Goal: Task Accomplishment & Management: Use online tool/utility

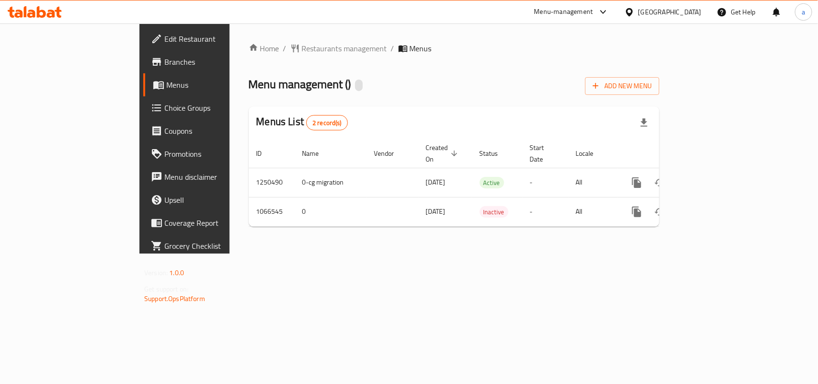
click at [164, 108] on span "Choice Groups" at bounding box center [216, 107] width 104 height 11
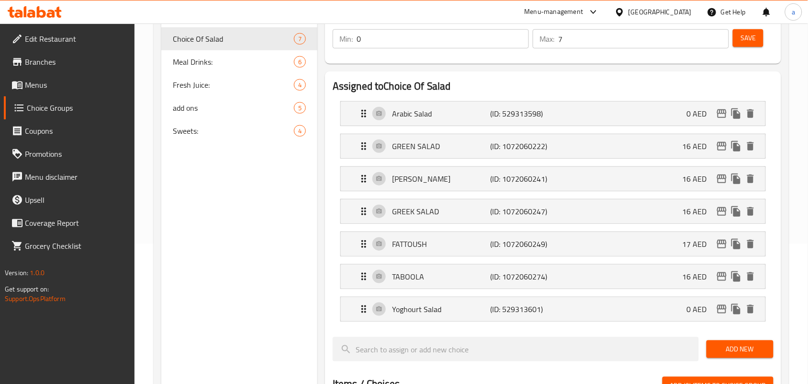
scroll to position [120, 0]
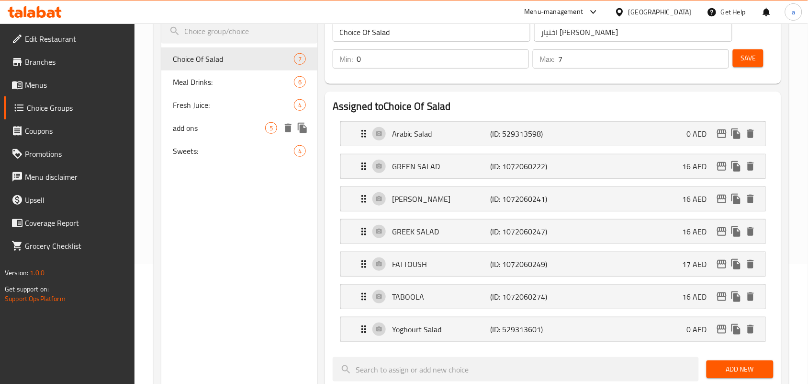
click at [228, 138] on div "add ons 5" at bounding box center [239, 127] width 156 height 23
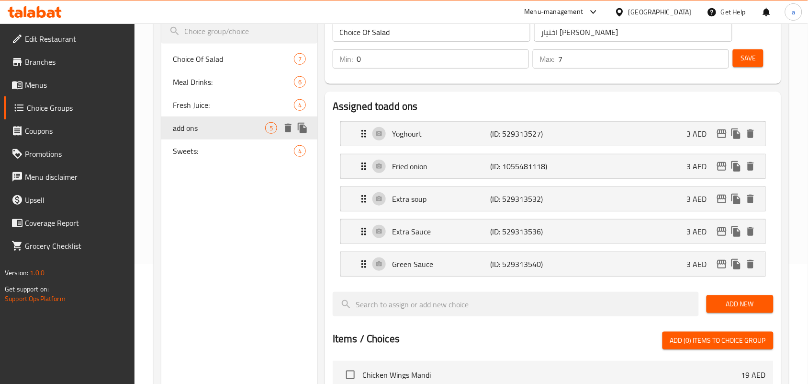
type input "add ons"
type input "إضافات"
type input "5"
click at [218, 84] on span "Meal Drinks:" at bounding box center [219, 81] width 92 height 11
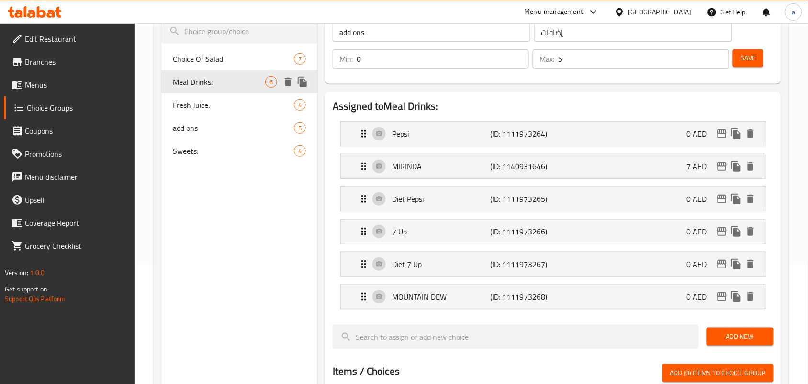
type input "Meal Drinks:"
type input "مشروبات الوجبات:"
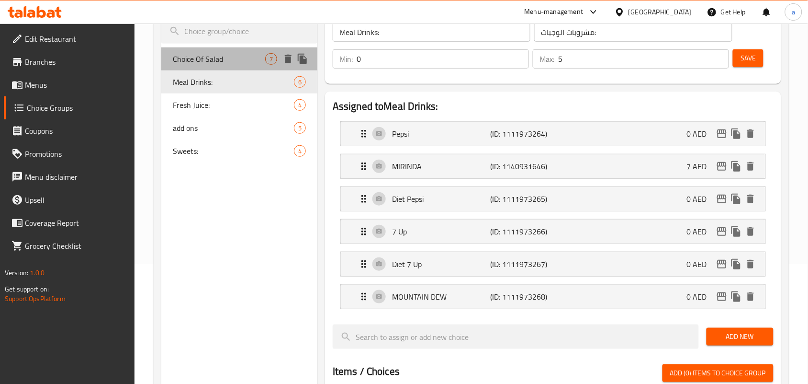
click at [228, 58] on span "Choice Of Salad" at bounding box center [219, 58] width 92 height 11
type input "Choice Of Salad"
type input "اختيار [PERSON_NAME]"
type input "7"
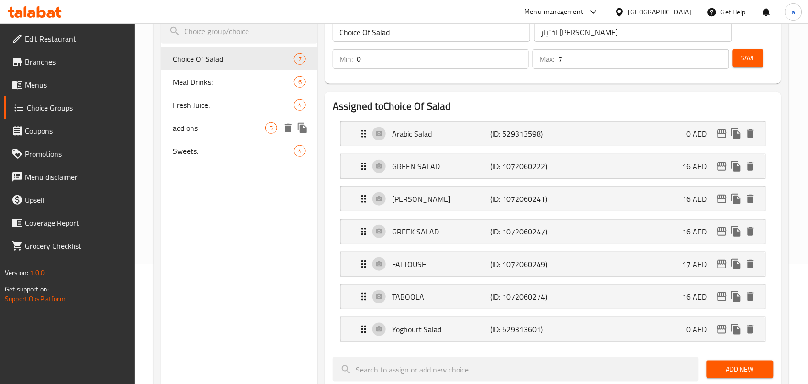
click at [226, 131] on span "add ons" at bounding box center [219, 127] width 92 height 11
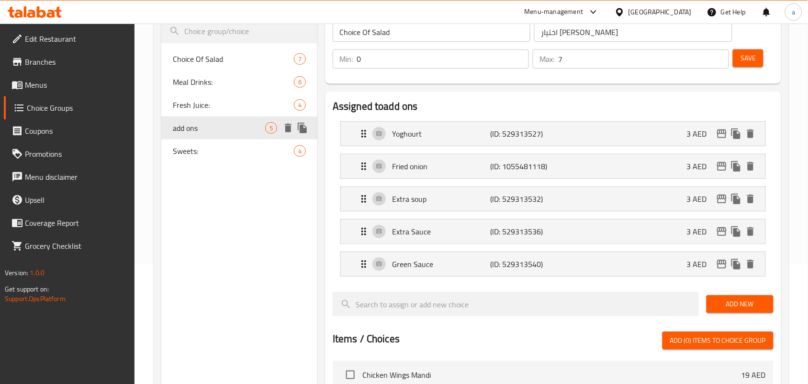
type input "add ons"
type input "إضافات"
type input "5"
